Goal: Information Seeking & Learning: Check status

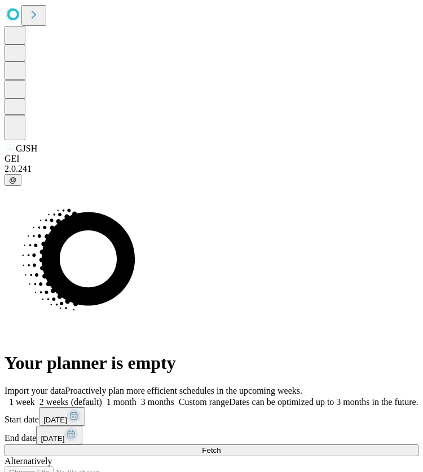
click at [220, 447] on span "Fetch" at bounding box center [211, 451] width 19 height 8
